Goal: Transaction & Acquisition: Purchase product/service

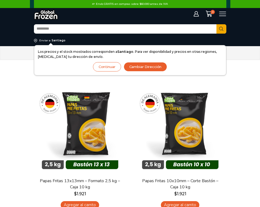
click at [113, 68] on button "Continuar" at bounding box center [107, 66] width 28 height 9
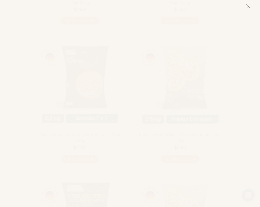
scroll to position [187, 0]
click at [250, 5] on icon at bounding box center [248, 6] width 5 height 5
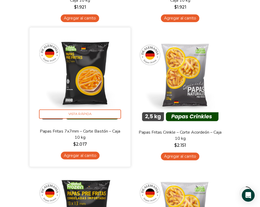
click at [82, 154] on link "Agregar al carrito" at bounding box center [79, 156] width 39 height 8
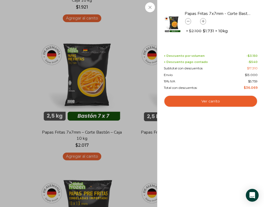
click at [214, 93] on div "Shopping cart (1) + Descuento por volumen - $ 3.150 + Descuento pago contado - …" at bounding box center [211, 74] width 94 height 41
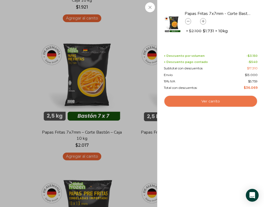
click at [215, 102] on link "Ver carrito" at bounding box center [211, 101] width 94 height 12
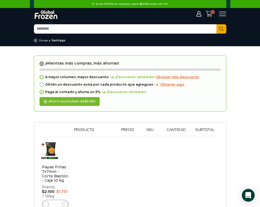
click at [213, 16] on span "1" at bounding box center [210, 13] width 9 height 7
